Goal: Book appointment/travel/reservation

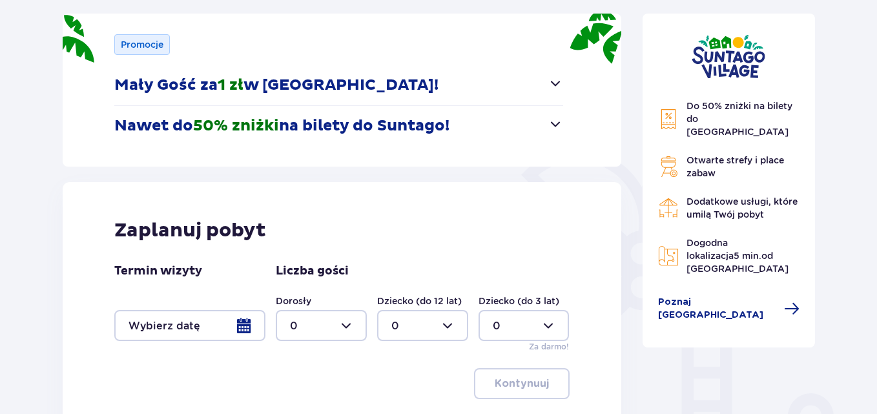
scroll to position [194, 0]
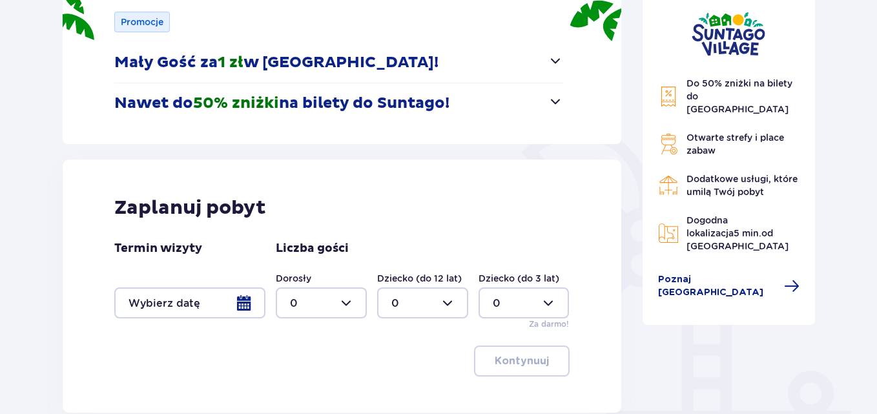
click at [347, 302] on div at bounding box center [321, 302] width 91 height 31
click at [305, 234] on div "2" at bounding box center [321, 231] width 63 height 14
type input "2"
click at [453, 306] on div at bounding box center [422, 302] width 91 height 31
click at [403, 232] on div "2" at bounding box center [422, 231] width 63 height 14
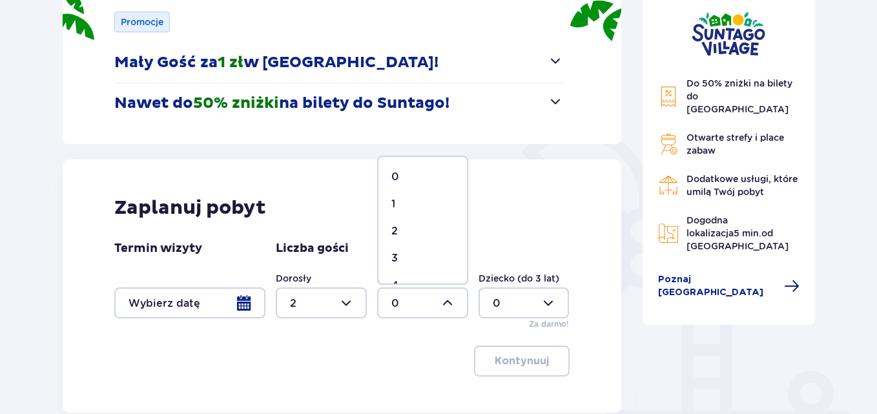
type input "2"
click at [181, 305] on div at bounding box center [189, 302] width 151 height 31
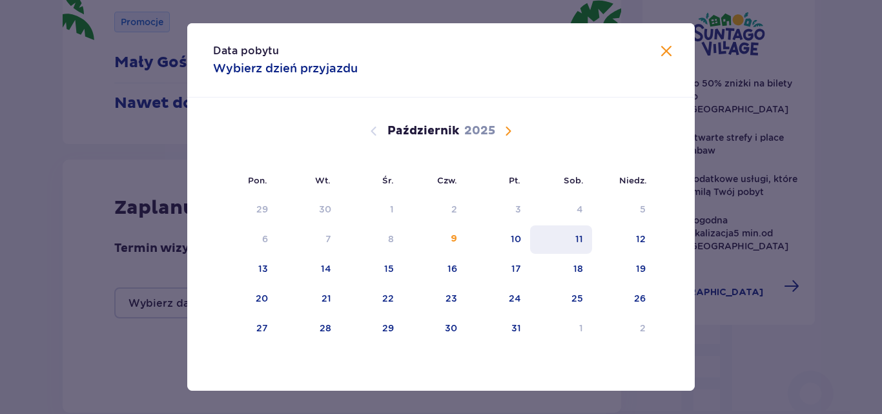
click at [580, 237] on div "11" at bounding box center [579, 238] width 8 height 13
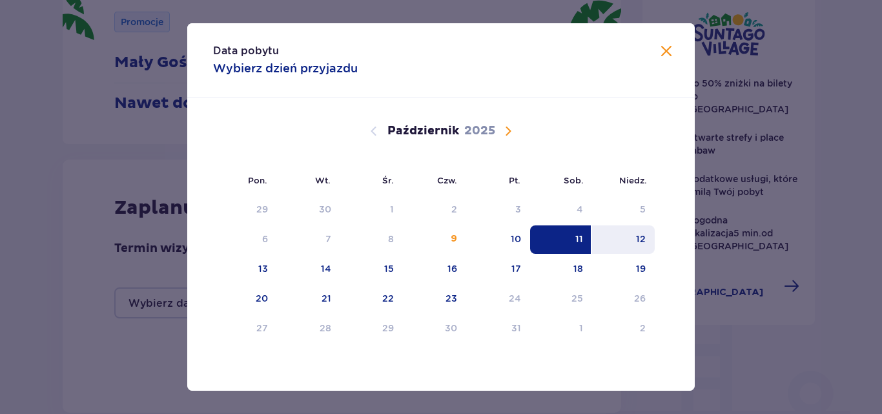
click at [650, 234] on div "12" at bounding box center [623, 239] width 63 height 28
type input "11.10.25 - 12.10.25"
type input "0"
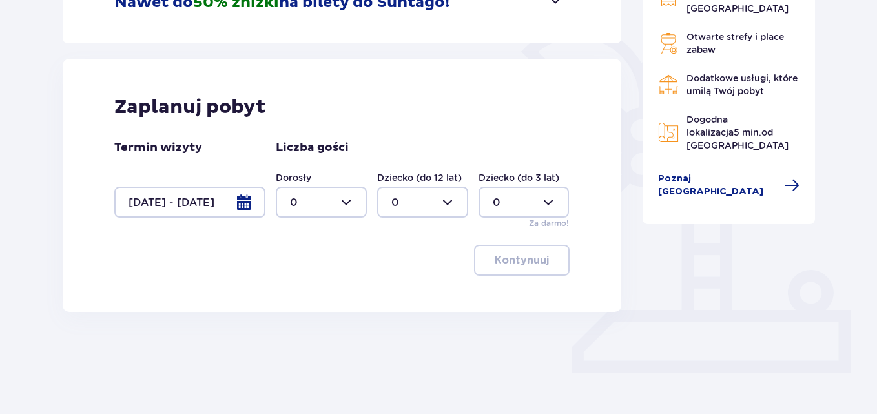
scroll to position [303, 0]
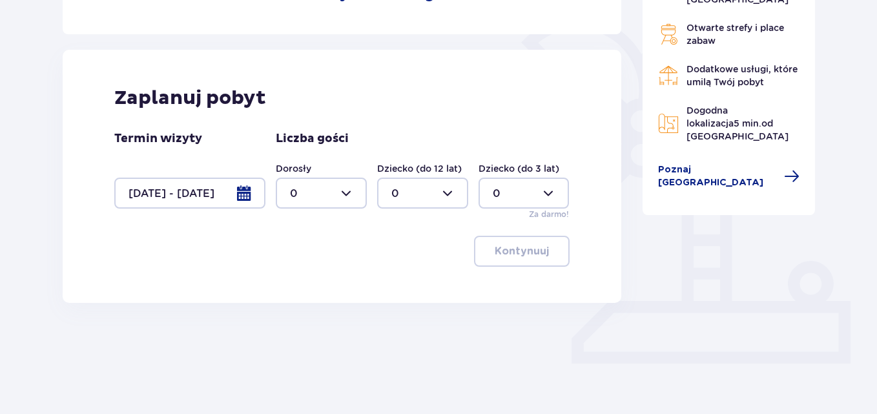
click at [351, 195] on div at bounding box center [321, 193] width 91 height 31
click at [314, 287] on div "2" at bounding box center [321, 287] width 63 height 14
type input "2"
click at [446, 187] on div at bounding box center [422, 193] width 91 height 31
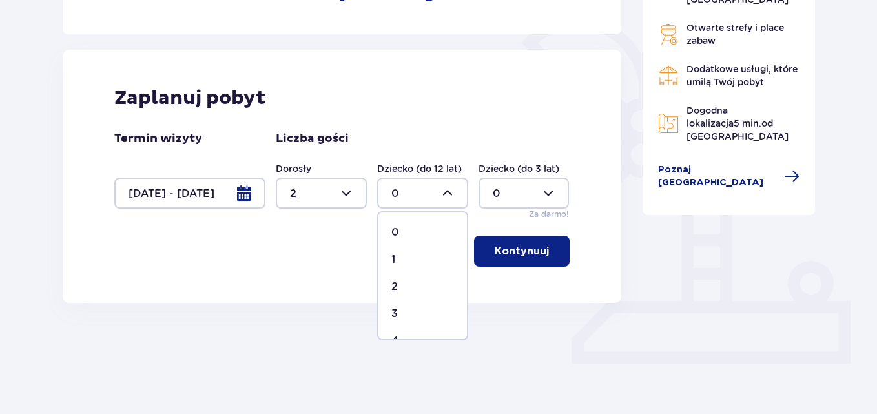
click at [398, 282] on div "2" at bounding box center [422, 287] width 63 height 14
type input "2"
click at [506, 245] on p "Kontynuuj" at bounding box center [522, 251] width 54 height 14
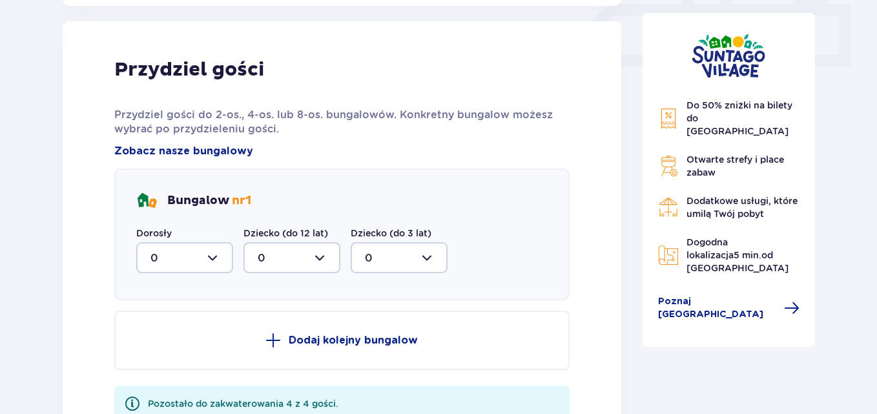
scroll to position [606, 0]
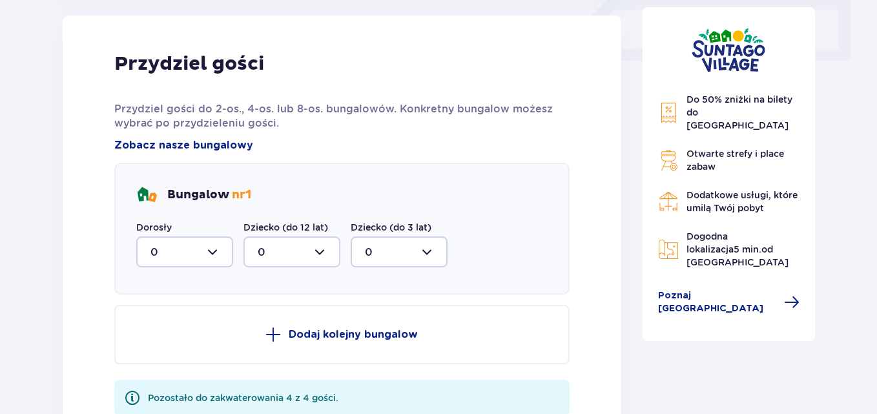
click at [210, 252] on div at bounding box center [184, 251] width 97 height 31
click at [172, 342] on div "2" at bounding box center [184, 345] width 68 height 14
type input "2"
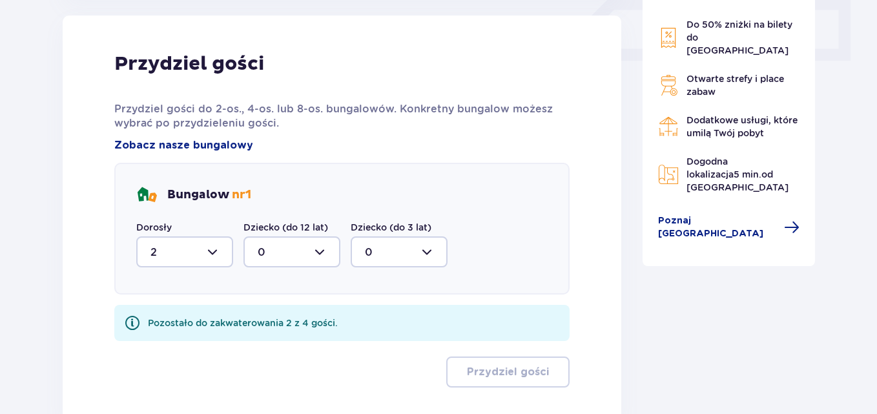
click at [301, 251] on div at bounding box center [291, 251] width 97 height 31
click at [267, 344] on div "2" at bounding box center [292, 345] width 68 height 14
type input "2"
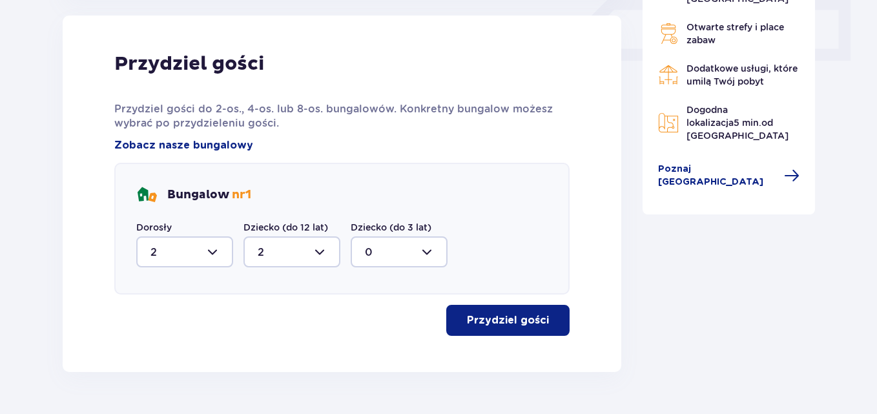
click at [502, 323] on p "Przydziel gości" at bounding box center [508, 320] width 82 height 14
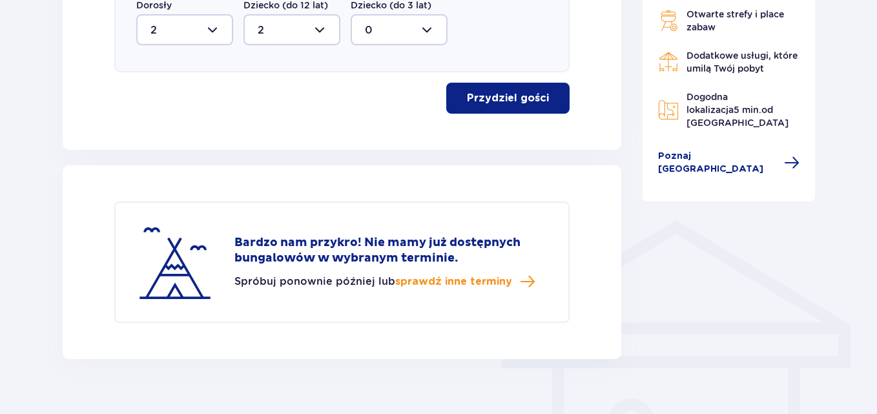
scroll to position [851, 0]
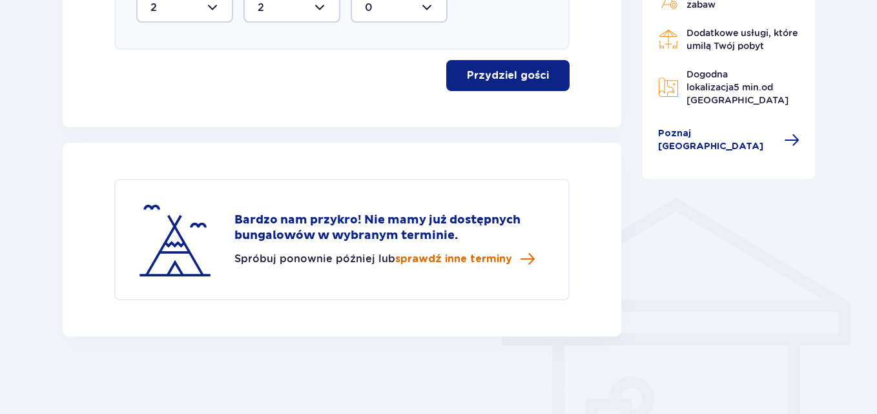
click at [471, 259] on span "sprawdź inne terminy" at bounding box center [453, 259] width 117 height 14
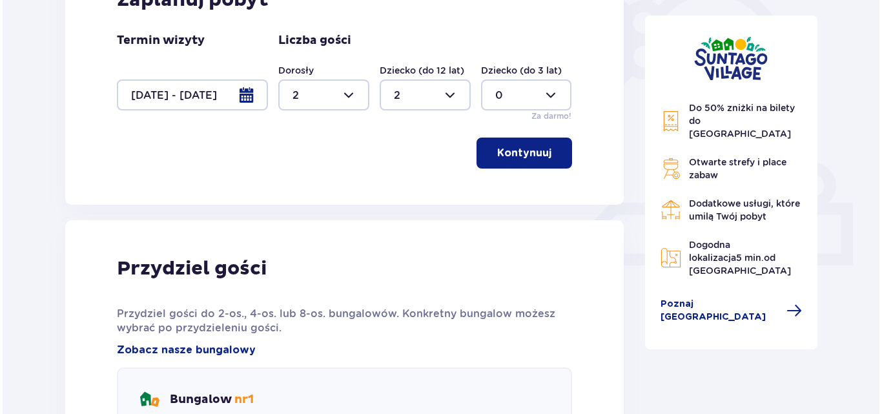
scroll to position [321, 0]
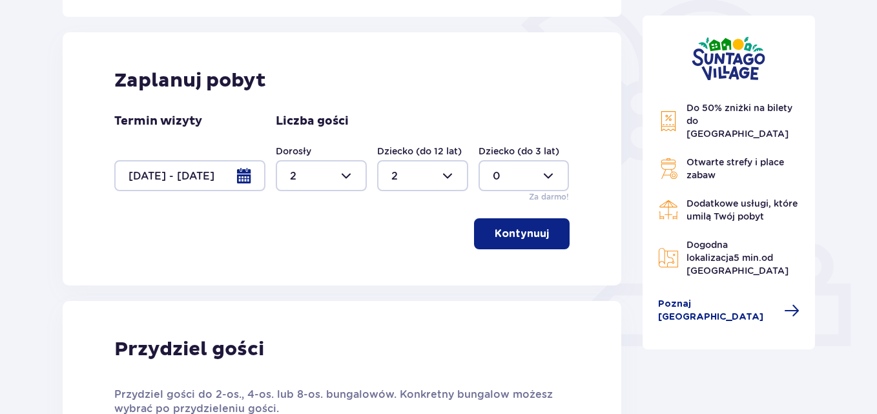
click at [244, 176] on div at bounding box center [189, 175] width 151 height 31
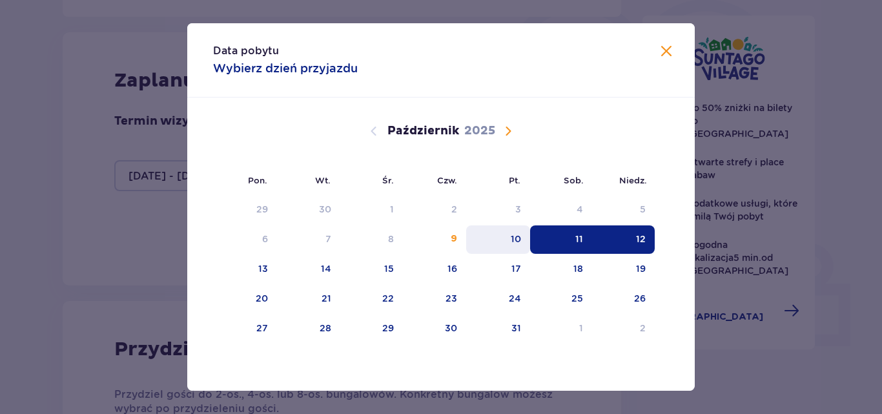
click at [514, 238] on div "10" at bounding box center [516, 238] width 10 height 13
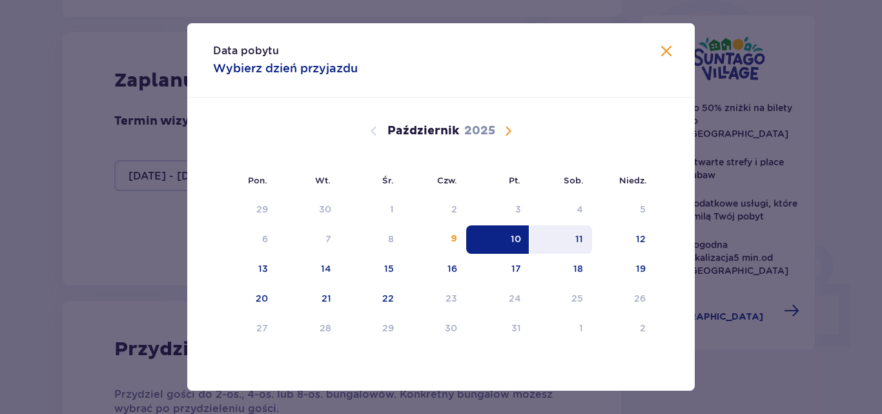
click at [579, 238] on div "11" at bounding box center [579, 238] width 8 height 13
type input "10.10.25 - 11.10.25"
type input "0"
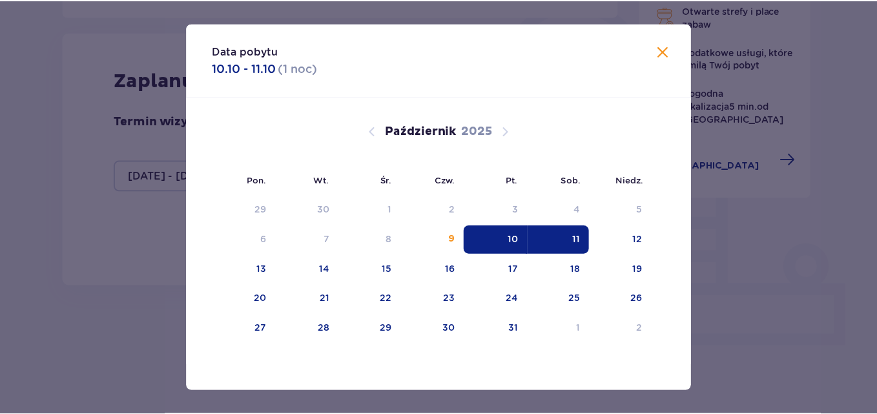
scroll to position [303, 0]
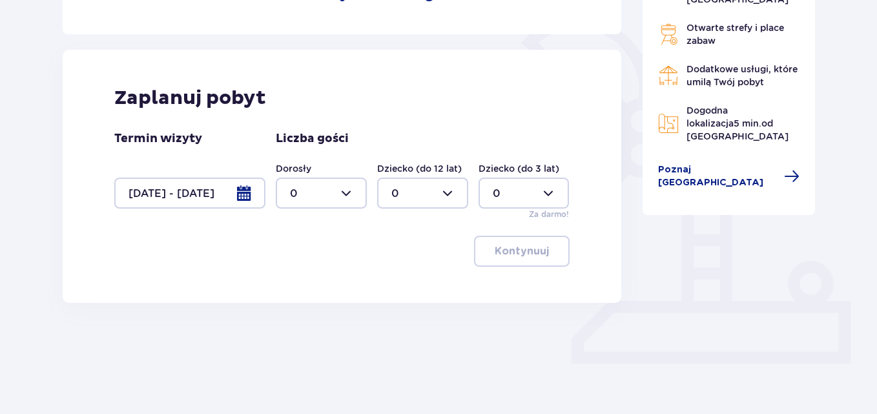
click at [332, 198] on div at bounding box center [321, 193] width 91 height 31
click at [310, 287] on div "2" at bounding box center [321, 287] width 63 height 14
type input "2"
click at [416, 196] on div at bounding box center [422, 193] width 91 height 31
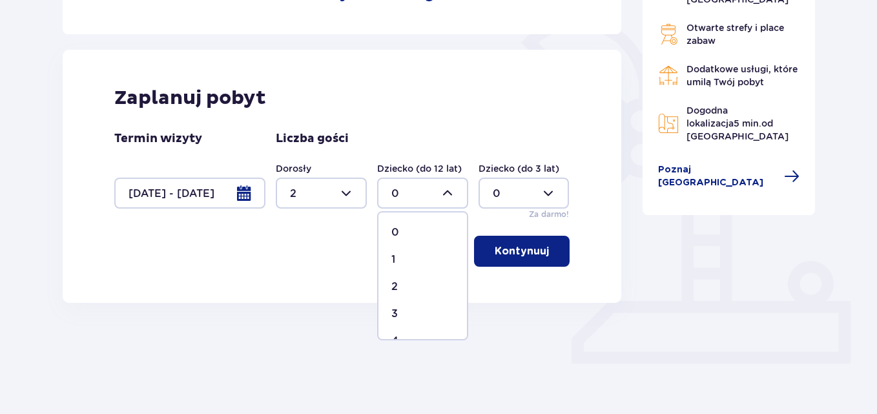
drag, startPoint x: 402, startPoint y: 285, endPoint x: 449, endPoint y: 271, distance: 49.2
click at [402, 285] on div "2" at bounding box center [422, 287] width 63 height 14
type input "2"
click at [521, 252] on p "Kontynuuj" at bounding box center [522, 251] width 54 height 14
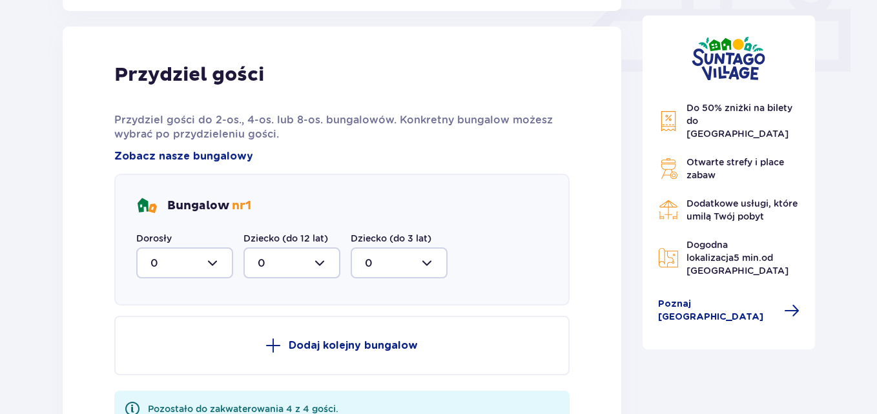
scroll to position [606, 0]
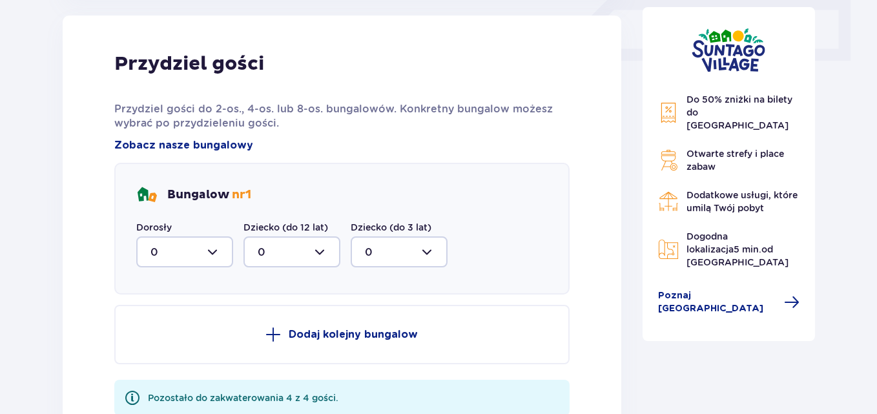
click at [203, 247] on div at bounding box center [184, 251] width 97 height 31
click at [162, 347] on div "2" at bounding box center [184, 345] width 68 height 14
type input "2"
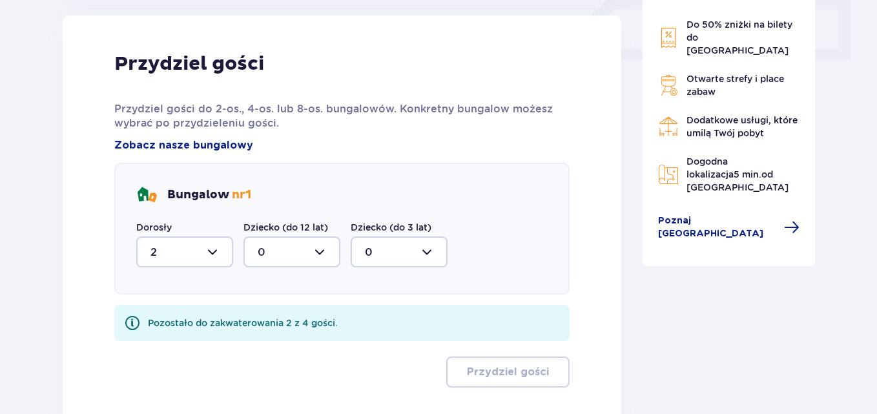
click at [262, 256] on div at bounding box center [291, 251] width 97 height 31
click at [267, 344] on div "2" at bounding box center [292, 345] width 68 height 14
type input "2"
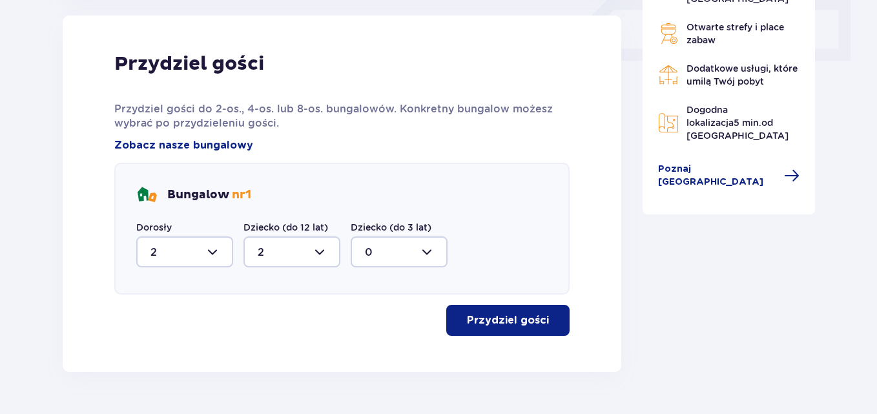
click at [479, 322] on p "Przydziel gości" at bounding box center [508, 320] width 82 height 14
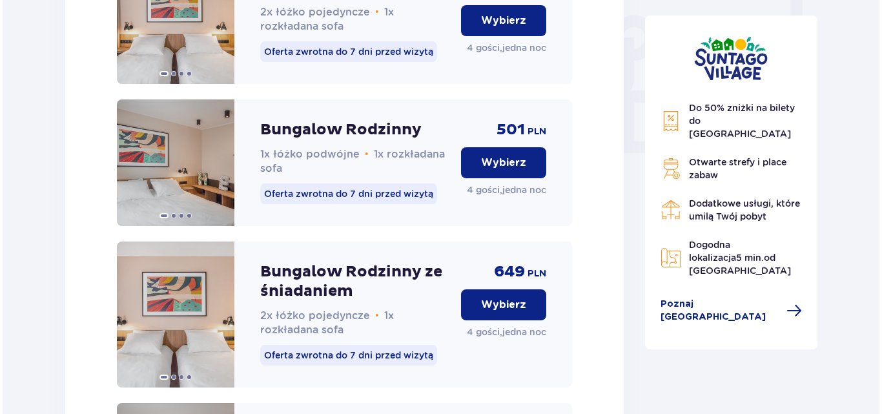
scroll to position [1176, 0]
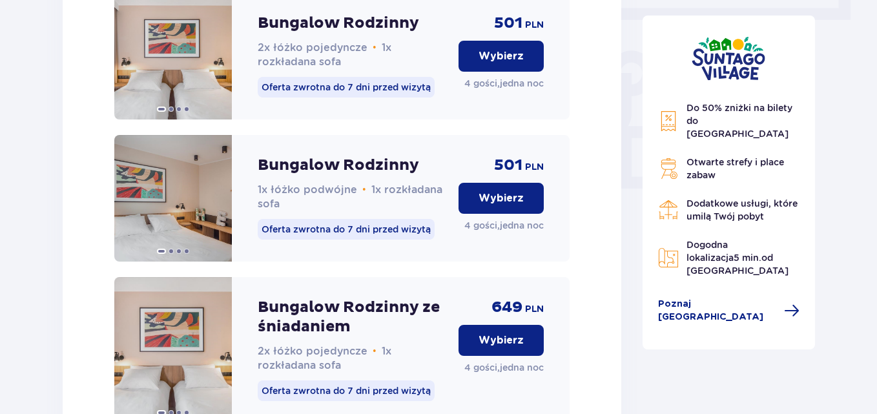
click at [703, 157] on span "Otwarte strefy i place zabaw" at bounding box center [734, 168] width 97 height 23
click at [673, 158] on img at bounding box center [668, 168] width 21 height 21
click at [716, 298] on span "Poznaj Suntago Village" at bounding box center [717, 311] width 119 height 26
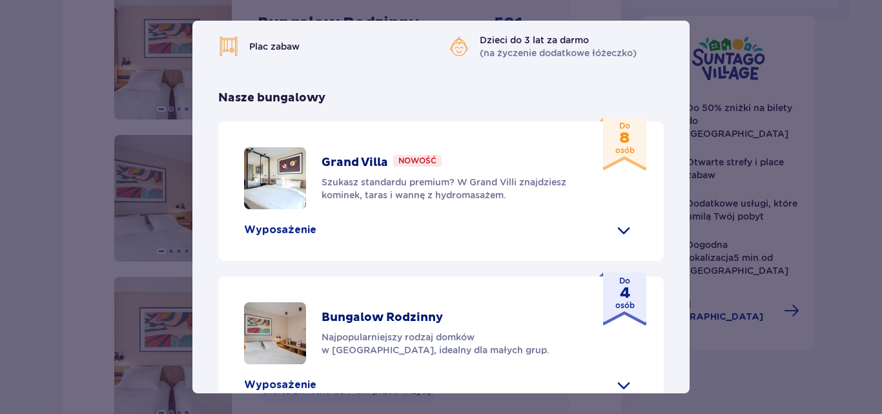
scroll to position [387, 0]
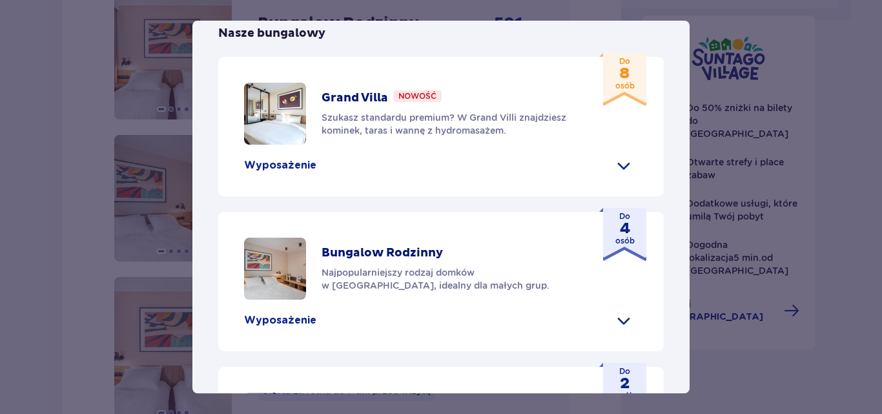
click at [295, 172] on p "Wyposażenie" at bounding box center [280, 165] width 72 height 14
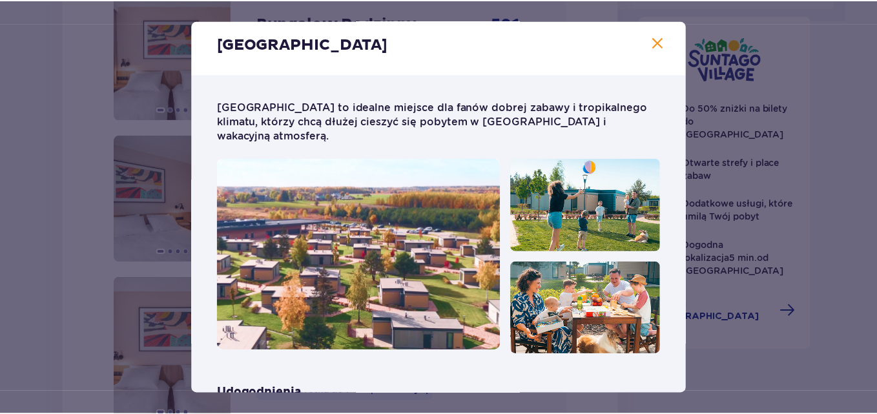
scroll to position [0, 0]
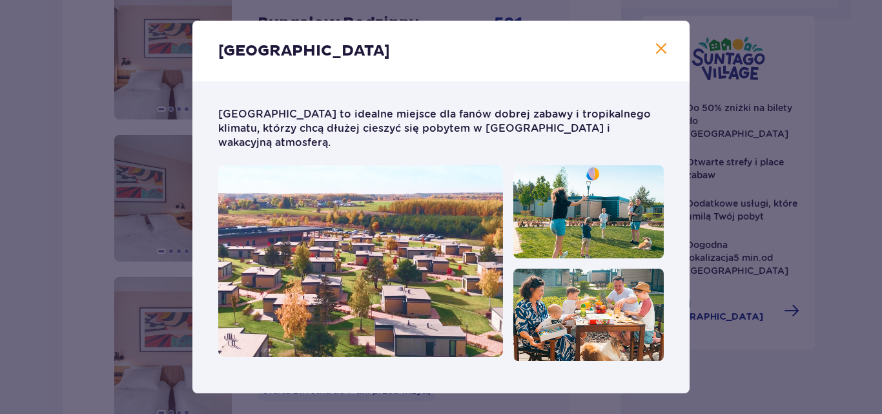
click at [658, 46] on span "Zamknij" at bounding box center [660, 48] width 15 height 15
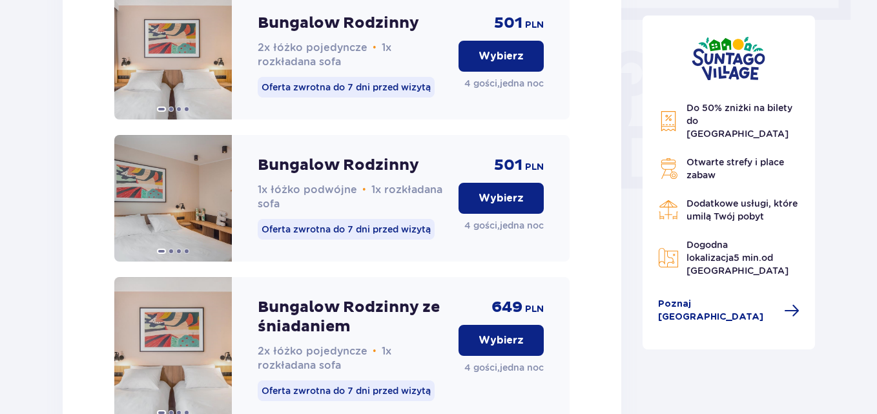
click at [668, 116] on img at bounding box center [668, 120] width 21 height 21
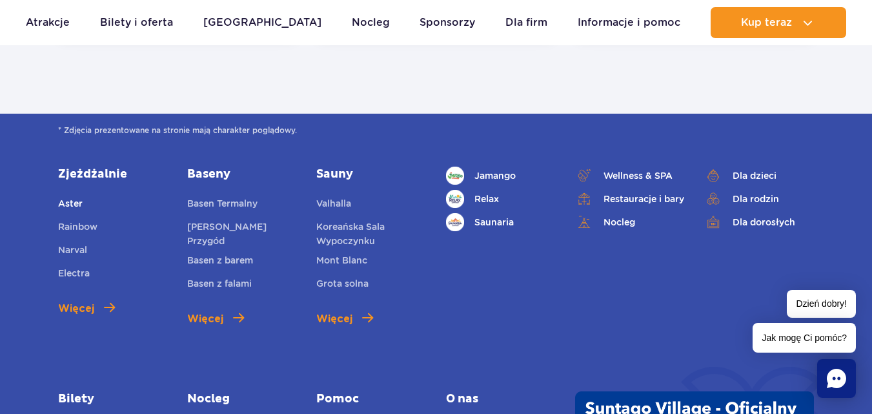
scroll to position [3228, 0]
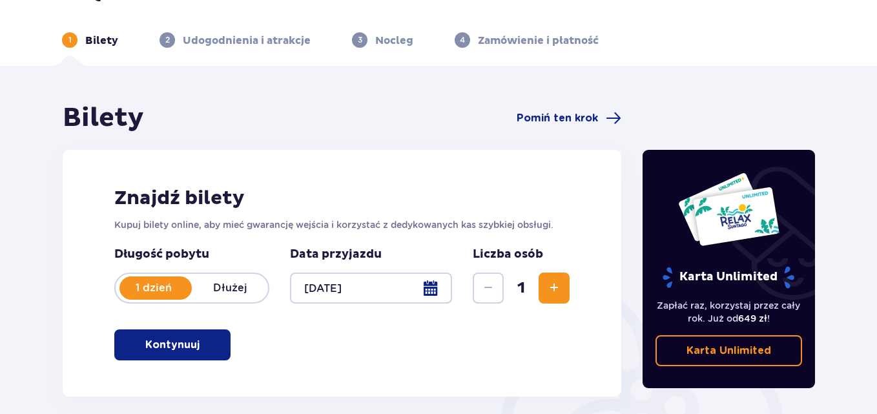
scroll to position [65, 0]
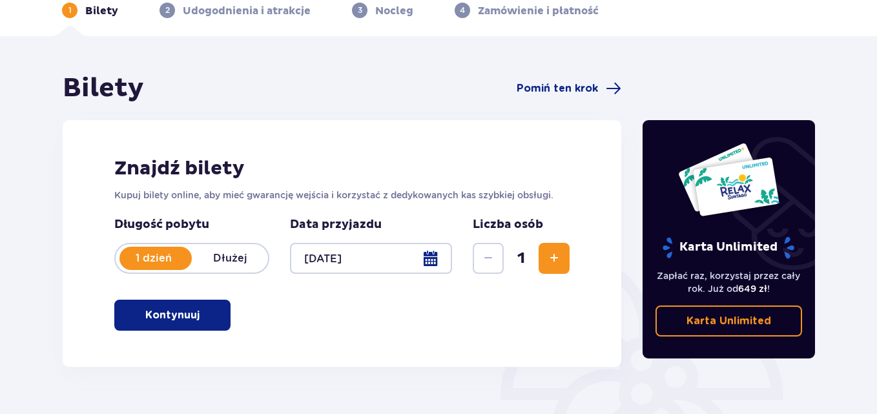
click at [235, 260] on p "Dłużej" at bounding box center [230, 258] width 76 height 14
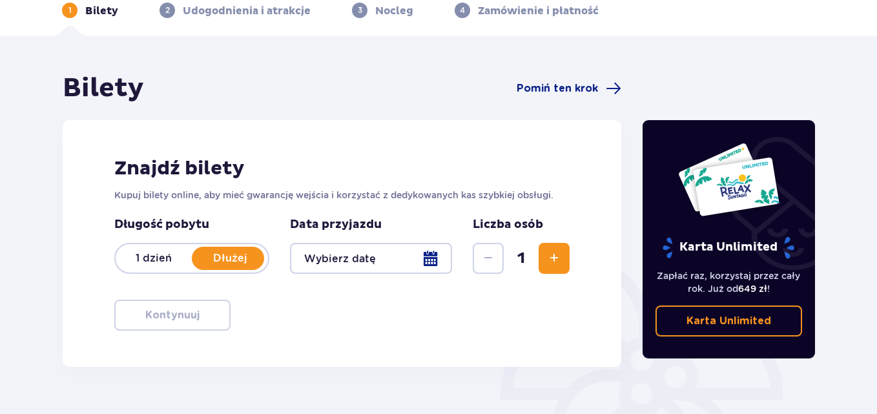
click at [337, 254] on div at bounding box center [371, 258] width 162 height 31
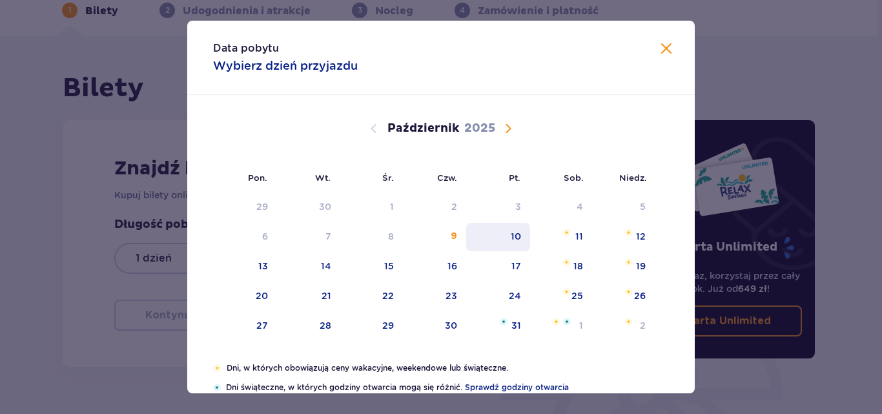
click at [512, 234] on div "10" at bounding box center [516, 236] width 10 height 13
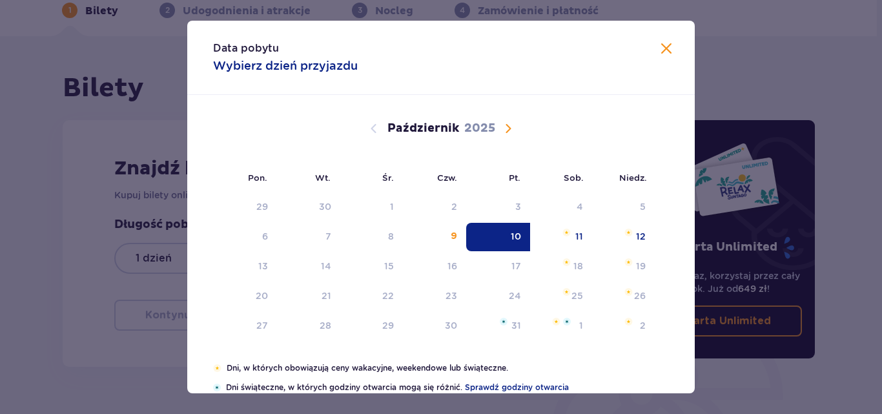
click at [661, 47] on span "Zamknij" at bounding box center [666, 48] width 15 height 15
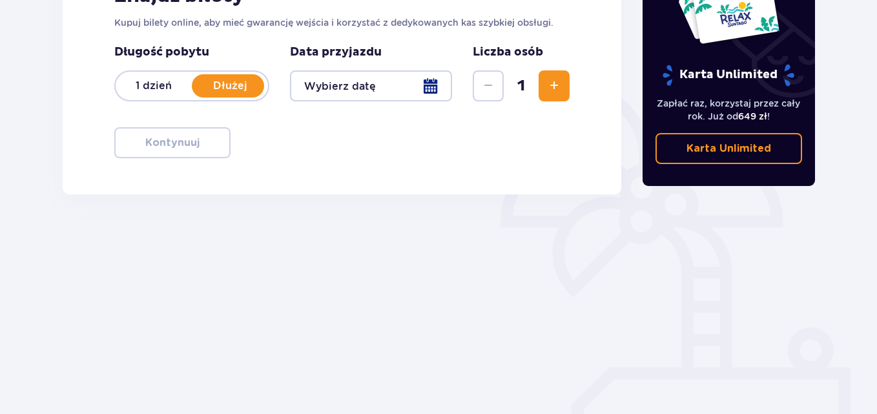
scroll to position [244, 0]
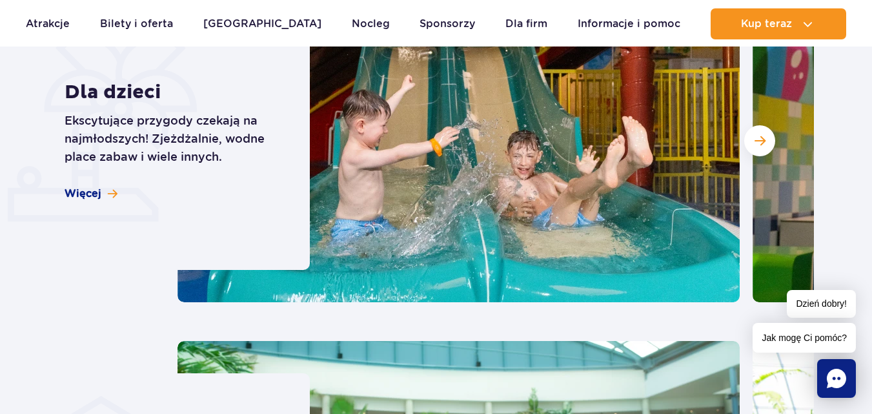
scroll to position [3551, 0]
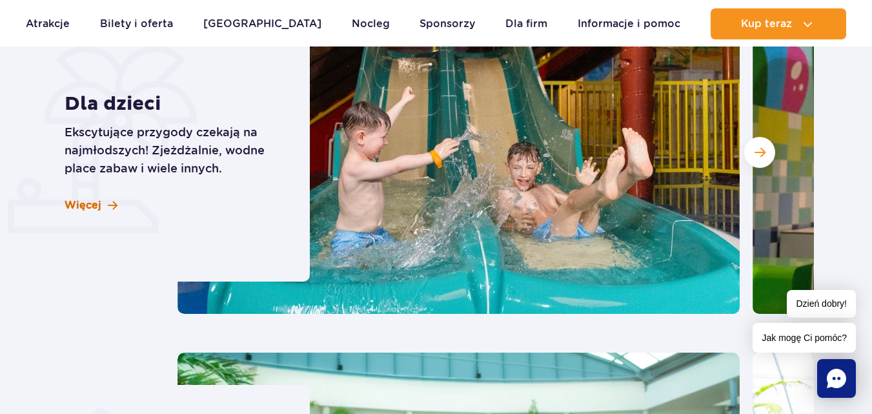
click at [94, 198] on span "Więcej" at bounding box center [83, 205] width 37 height 14
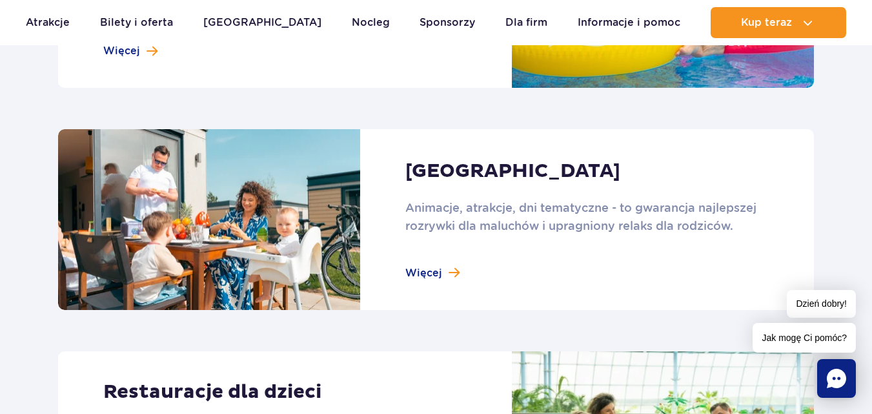
scroll to position [1291, 0]
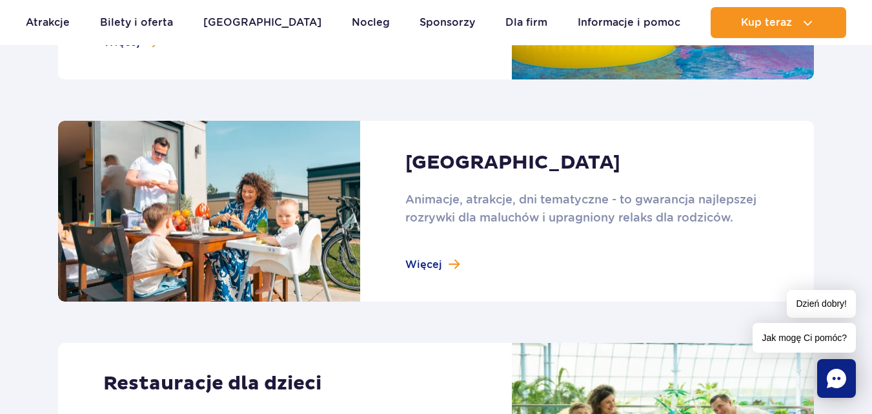
click at [418, 262] on link at bounding box center [436, 211] width 756 height 180
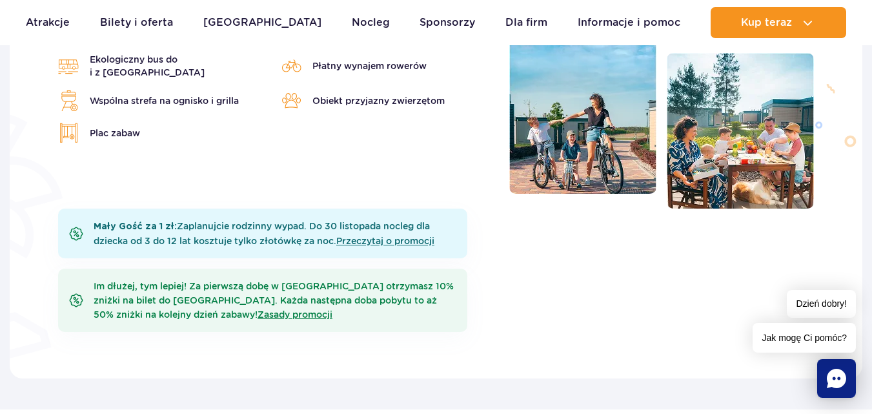
scroll to position [581, 0]
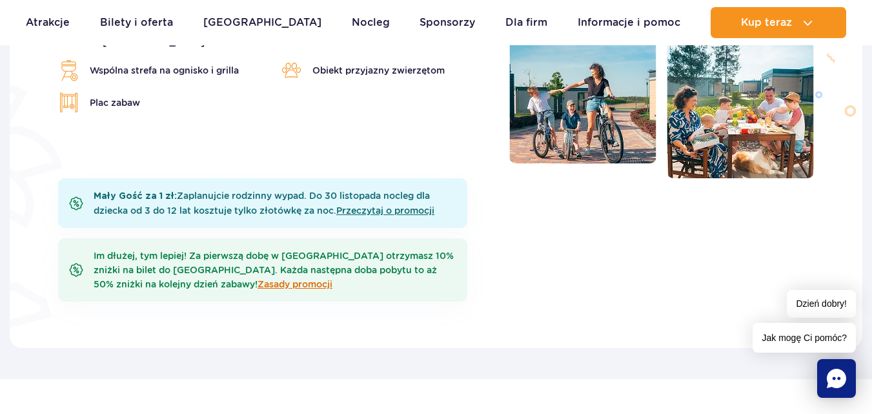
click at [258, 283] on link "Zasady promocji" at bounding box center [295, 284] width 75 height 10
